Goal: Information Seeking & Learning: Find specific fact

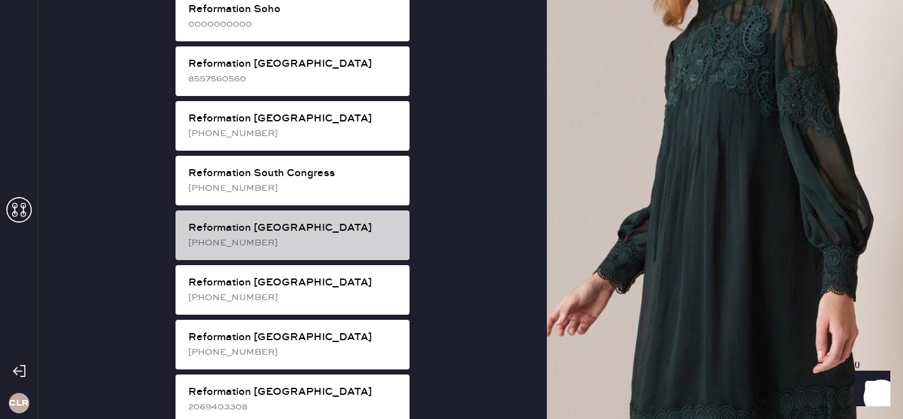
scroll to position [2377, 0]
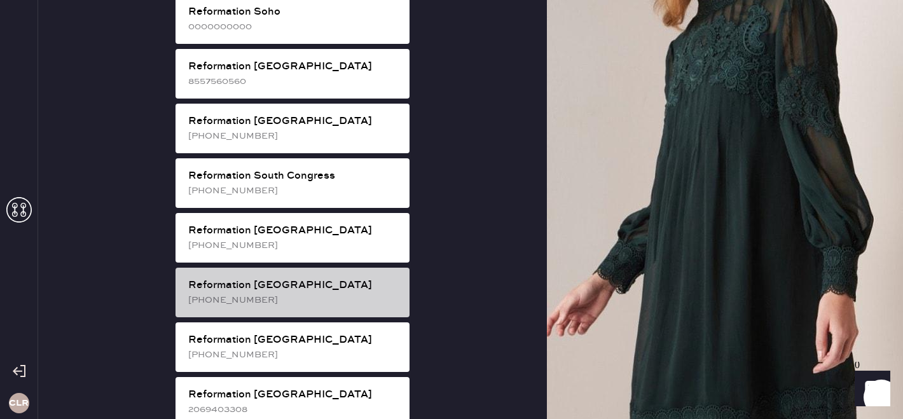
click at [319, 278] on div "Reformation [GEOGRAPHIC_DATA]" at bounding box center [293, 285] width 211 height 15
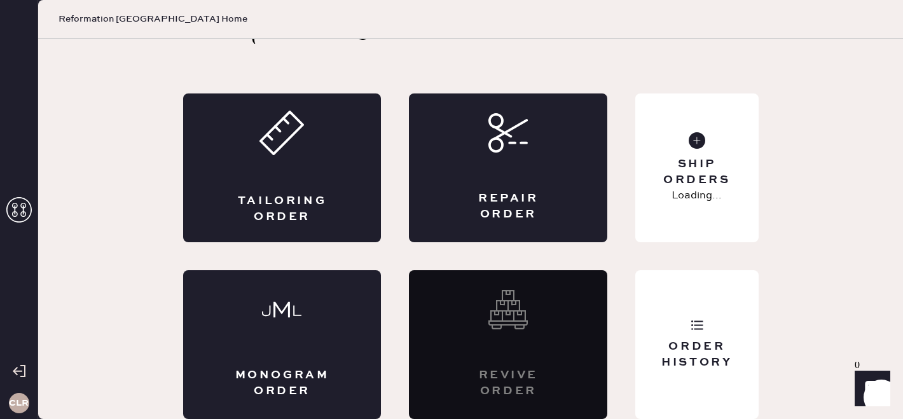
scroll to position [42, 0]
click at [761, 333] on div "Customer Love Tailoring Order Repair Order Monogram Order Revive order Order Hi…" at bounding box center [471, 208] width 627 height 422
click at [743, 326] on div "Order History" at bounding box center [696, 344] width 123 height 149
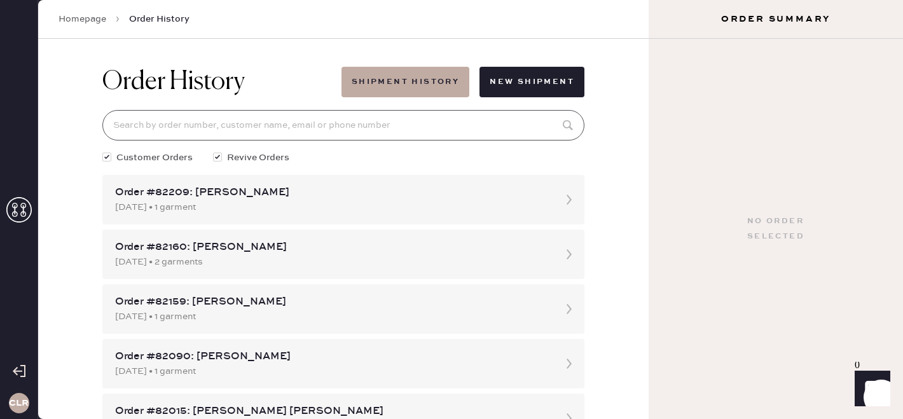
click at [307, 115] on input at bounding box center [343, 125] width 482 height 31
paste input "[EMAIL_ADDRESS][DOMAIN_NAME]"
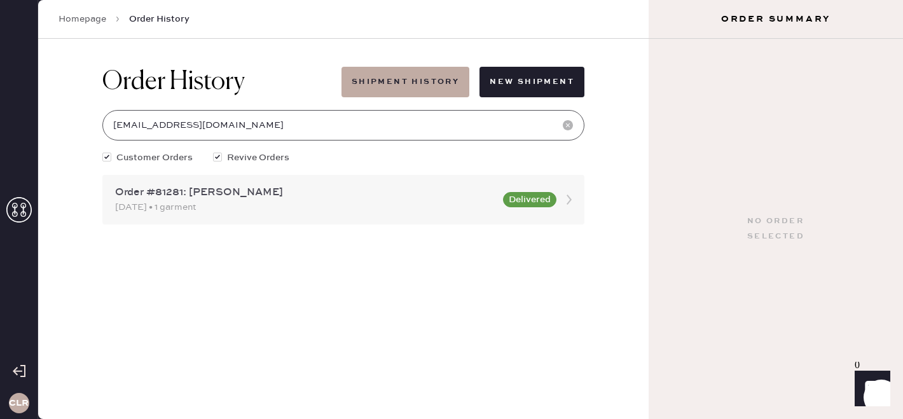
type input "[EMAIL_ADDRESS][DOMAIN_NAME]"
click at [289, 219] on div "Order #81281: [PERSON_NAME] [DATE] • 1 garment Delivered" at bounding box center [343, 200] width 482 height 50
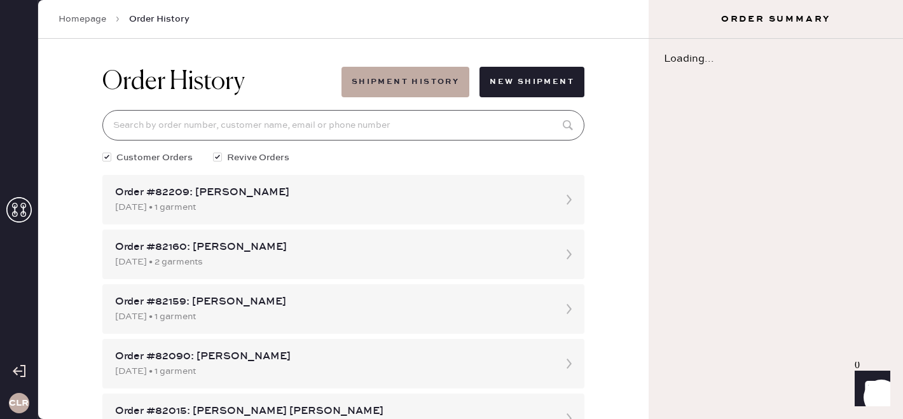
click at [243, 123] on input at bounding box center [343, 125] width 482 height 31
paste input "[EMAIL_ADDRESS][DOMAIN_NAME]"
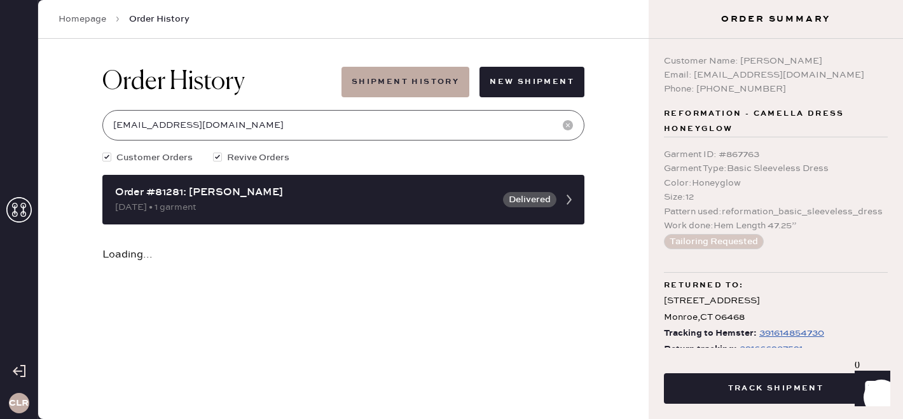
scroll to position [30, 0]
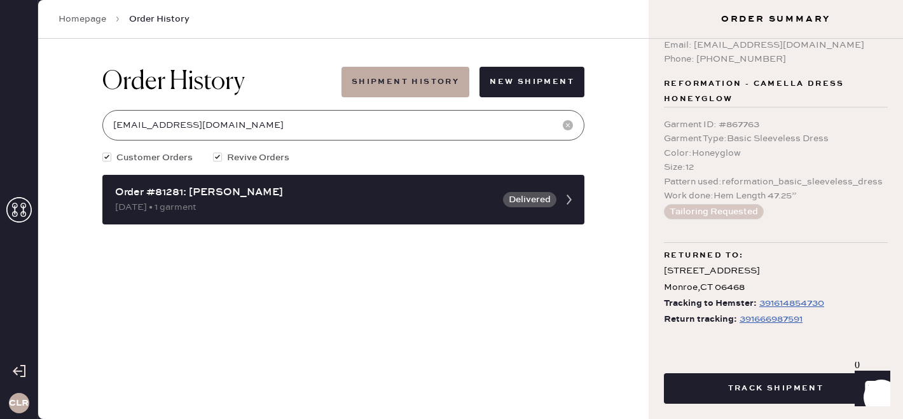
type input "[EMAIL_ADDRESS][DOMAIN_NAME]"
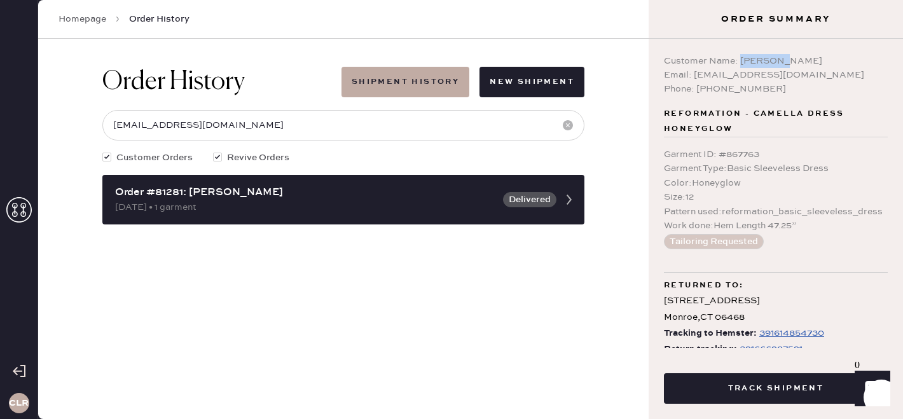
copy div "[PERSON_NAME]"
drag, startPoint x: 739, startPoint y: 59, endPoint x: 867, endPoint y: 52, distance: 128.1
click at [867, 52] on div "Customer Name: [PERSON_NAME] Email: [EMAIL_ADDRESS][DOMAIN_NAME] Phone: [PHONE_…" at bounding box center [776, 193] width 254 height 309
copy div "Customer Name:"
click at [803, 55] on div "Customer Name: [PERSON_NAME]" at bounding box center [776, 61] width 224 height 14
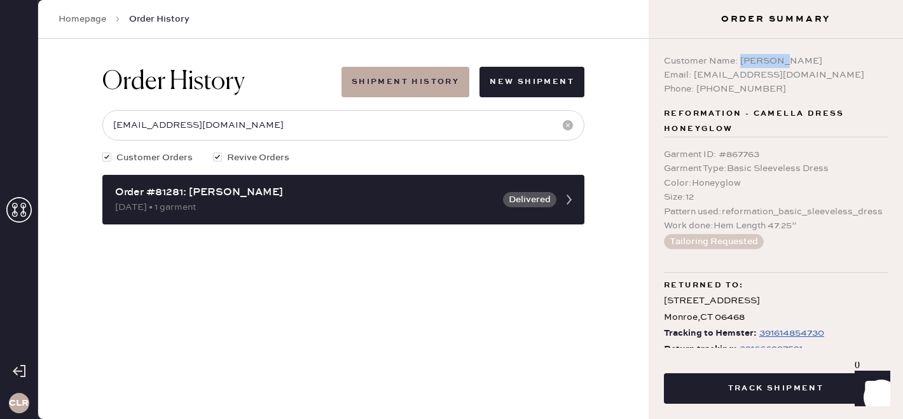
copy div "[PERSON_NAME]"
drag, startPoint x: 742, startPoint y: 61, endPoint x: 832, endPoint y: 57, distance: 90.4
click at [832, 57] on div "Customer Name: [PERSON_NAME]" at bounding box center [776, 61] width 224 height 14
copy div "[EMAIL_ADDRESS][DOMAIN_NAME]"
drag, startPoint x: 694, startPoint y: 75, endPoint x: 813, endPoint y: 72, distance: 119.0
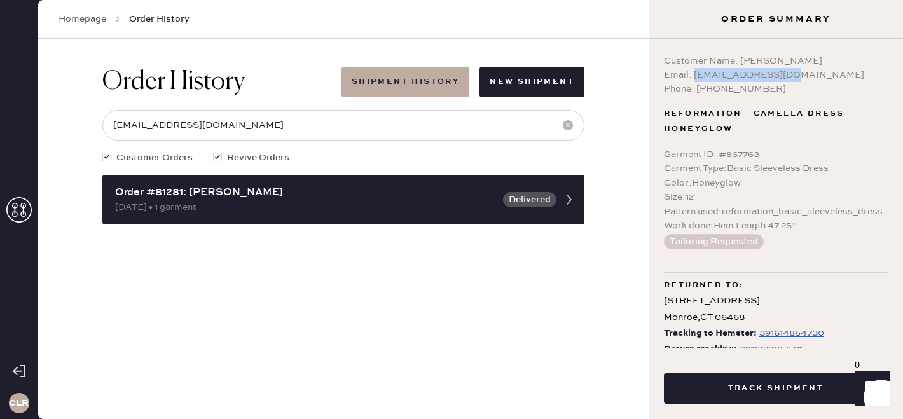
click at [813, 72] on div "Email: [EMAIL_ADDRESS][DOMAIN_NAME]" at bounding box center [776, 75] width 224 height 14
click at [22, 209] on icon at bounding box center [18, 209] width 25 height 25
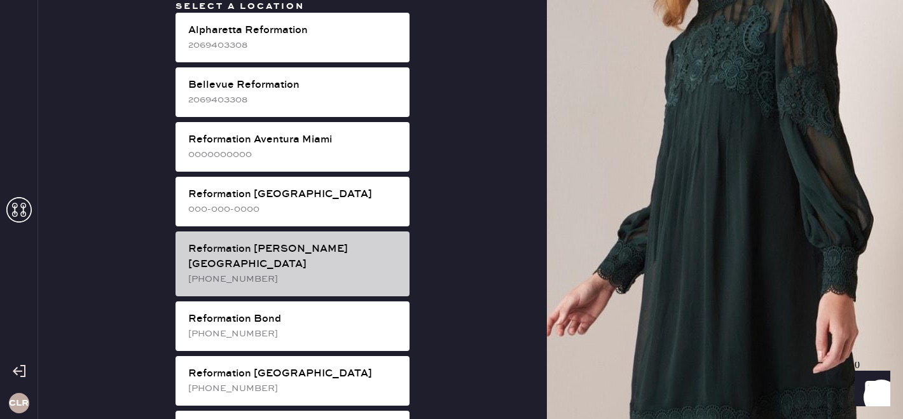
click at [309, 272] on div "[PHONE_NUMBER]" at bounding box center [293, 279] width 211 height 14
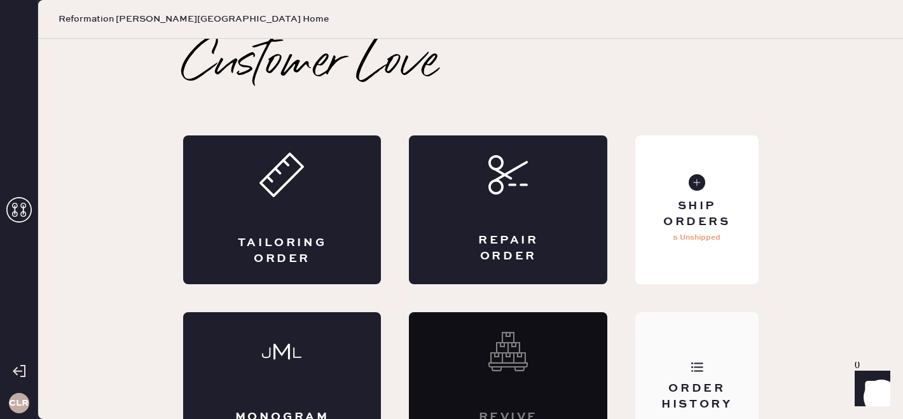
click at [707, 391] on div "Order History" at bounding box center [697, 397] width 102 height 32
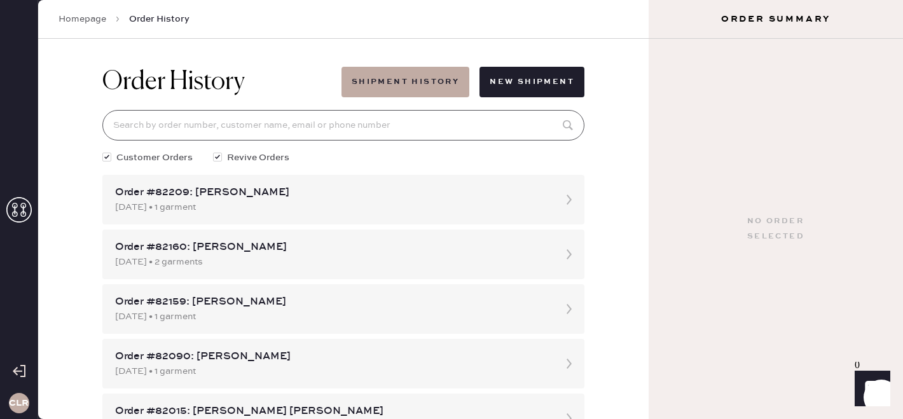
click at [177, 118] on input at bounding box center [343, 125] width 482 height 31
paste input "81639"
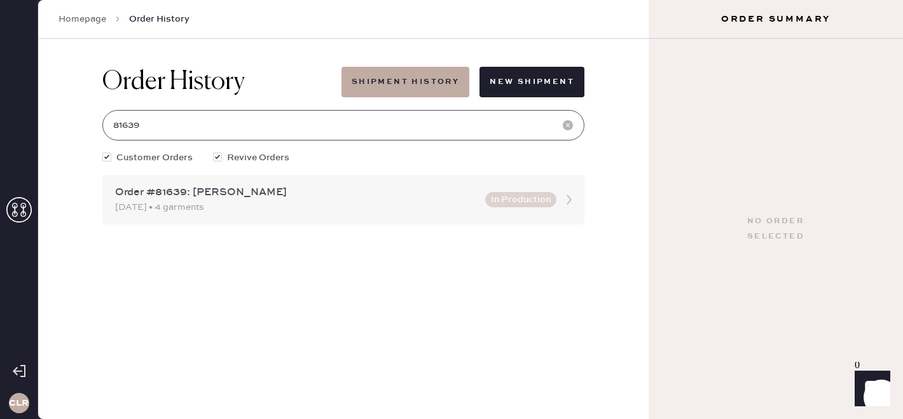
type input "81639"
click at [244, 193] on div "Order #81639: [PERSON_NAME]" at bounding box center [296, 192] width 363 height 15
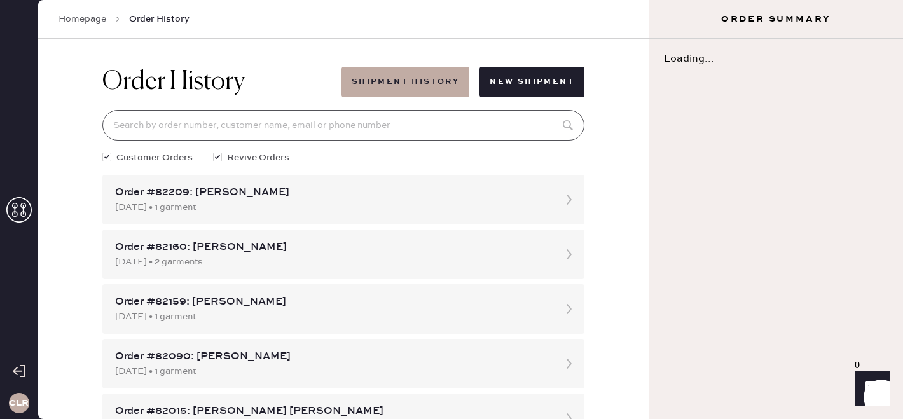
click at [207, 120] on input at bounding box center [343, 125] width 482 height 31
paste input "81639"
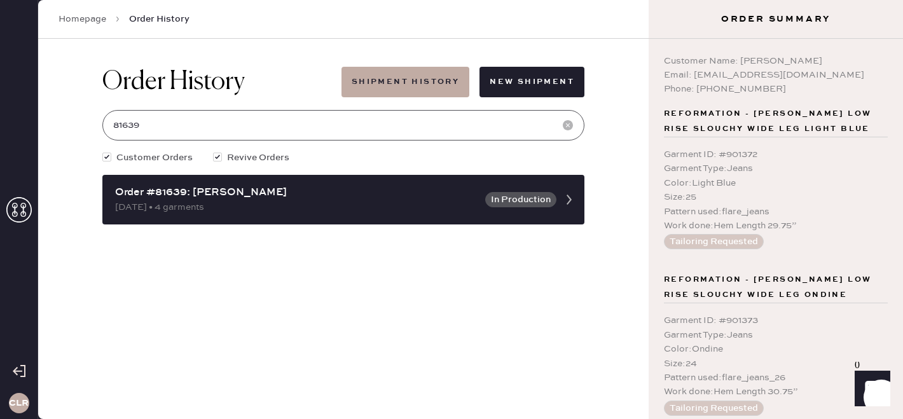
type input "81639"
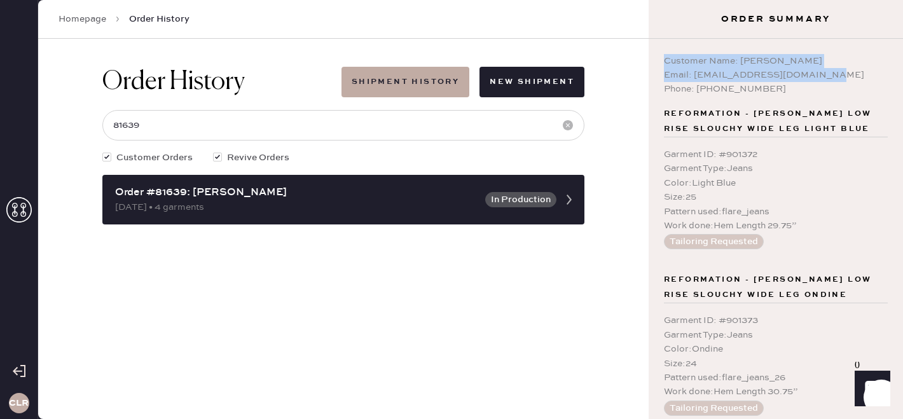
copy div "Customer Name: [PERSON_NAME] Email: [EMAIL_ADDRESS][DOMAIN_NAME]"
drag, startPoint x: 829, startPoint y: 76, endPoint x: 656, endPoint y: 57, distance: 174.1
click at [656, 57] on div "Customer Name: [PERSON_NAME] Email: [EMAIL_ADDRESS][DOMAIN_NAME] Phone: [PHONE_…" at bounding box center [776, 229] width 254 height 380
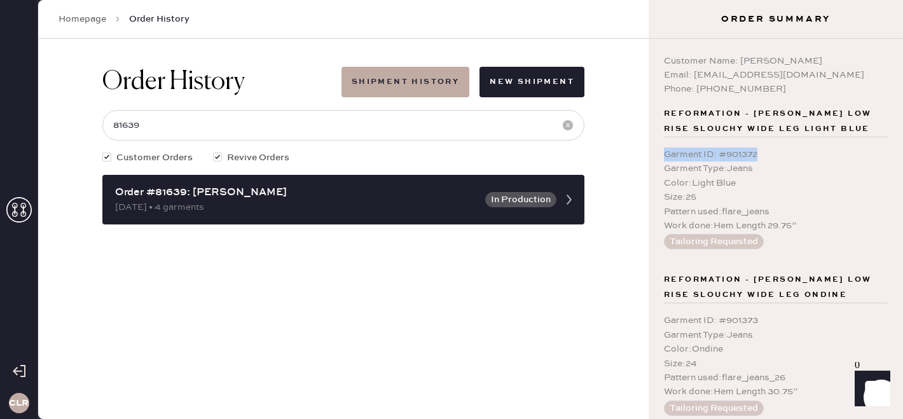
copy div "Garment ID : # 901372"
drag, startPoint x: 783, startPoint y: 156, endPoint x: 664, endPoint y: 156, distance: 119.0
click at [664, 156] on div "Garment ID : # 901372" at bounding box center [776, 155] width 224 height 14
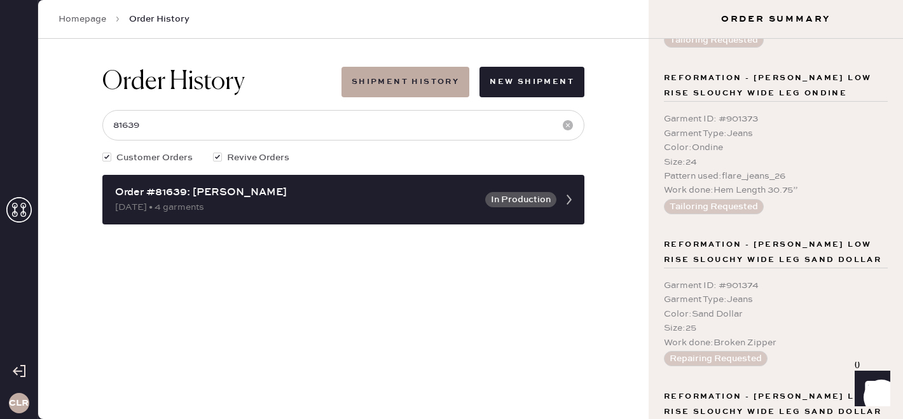
scroll to position [206, 0]
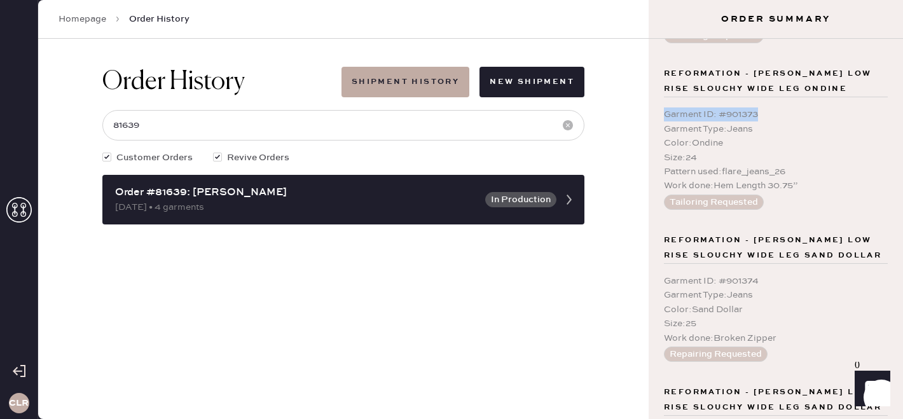
copy div "Garment ID : # 901373"
drag, startPoint x: 767, startPoint y: 113, endPoint x: 652, endPoint y: 113, distance: 115.1
click at [652, 113] on div "Customer Name: [PERSON_NAME] Email: [EMAIL_ADDRESS][DOMAIN_NAME] Phone: [PHONE_…" at bounding box center [776, 229] width 254 height 380
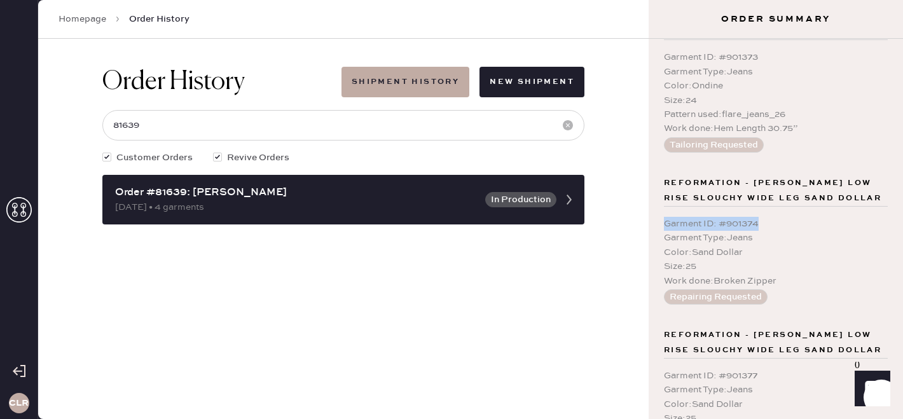
copy div "Garment ID : # 901374"
drag, startPoint x: 777, startPoint y: 225, endPoint x: 655, endPoint y: 224, distance: 122.8
click at [655, 224] on div "Customer Name: [PERSON_NAME] Email: [EMAIL_ADDRESS][DOMAIN_NAME] Phone: [PHONE_…" at bounding box center [776, 229] width 254 height 380
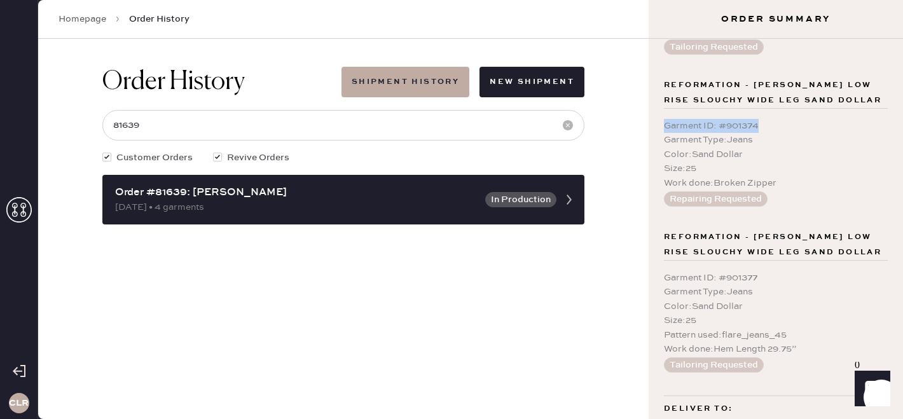
scroll to position [426, 0]
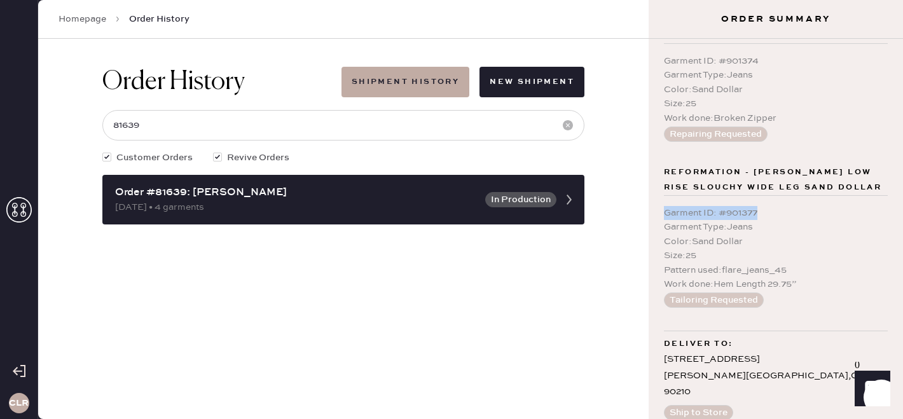
drag, startPoint x: 770, startPoint y: 209, endPoint x: 660, endPoint y: 207, distance: 110.1
click at [660, 207] on div "Customer Name: [PERSON_NAME] Email: [EMAIL_ADDRESS][DOMAIN_NAME] Phone: [PHONE_…" at bounding box center [776, 229] width 254 height 380
copy div "Garment ID : # 901377"
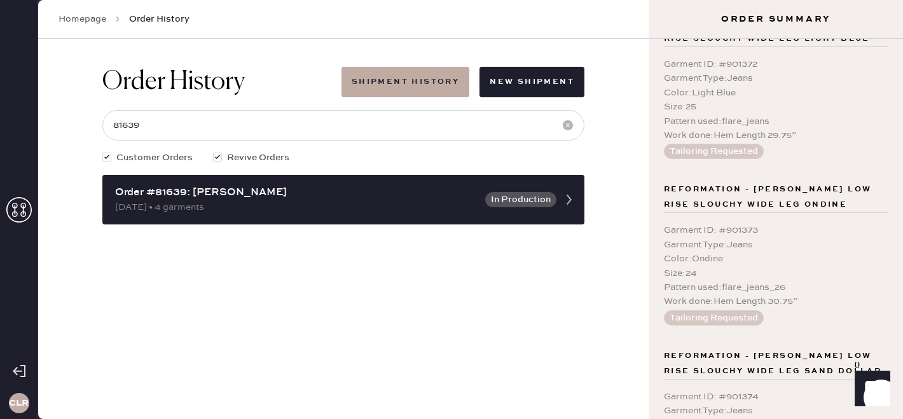
scroll to position [0, 0]
